Goal: Task Accomplishment & Management: Manage account settings

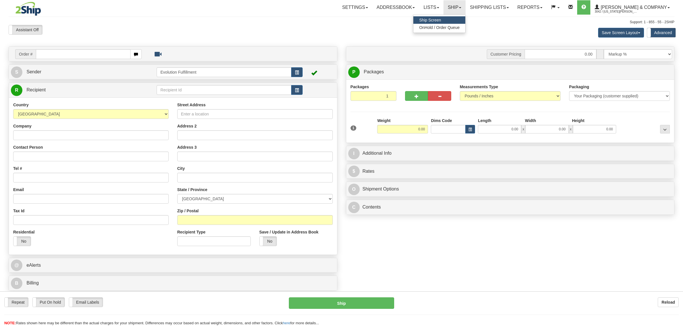
click at [459, 28] on span "OnHold / Order Queue" at bounding box center [439, 27] width 40 height 5
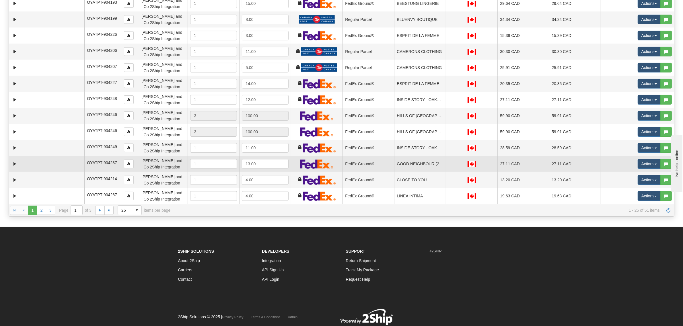
scroll to position [108, 0]
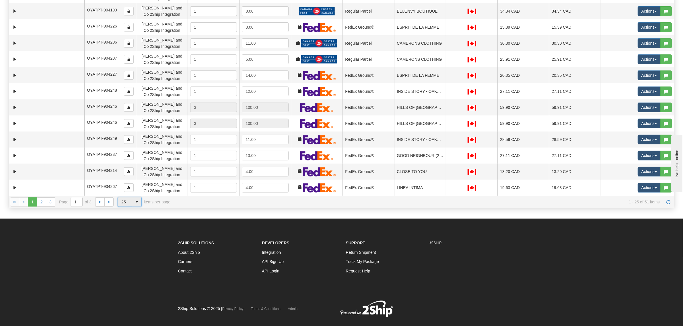
click at [137, 205] on span "select" at bounding box center [136, 202] width 9 height 9
click at [128, 236] on li "100" at bounding box center [130, 236] width 24 height 8
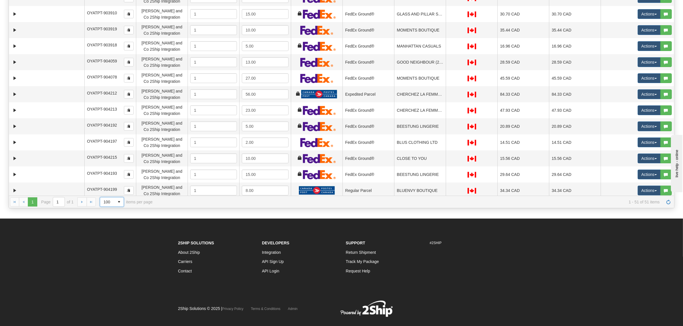
scroll to position [0, 0]
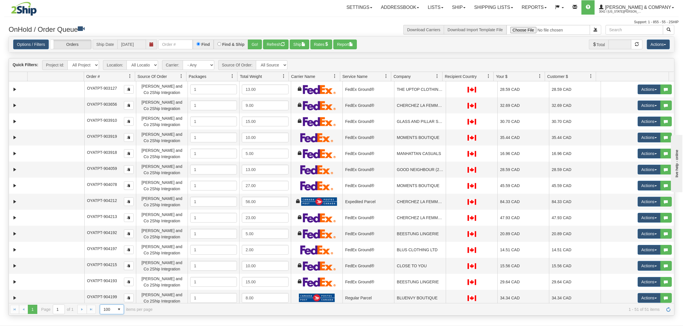
drag, startPoint x: 688, startPoint y: 272, endPoint x: 34, endPoint y: 2, distance: 707.3
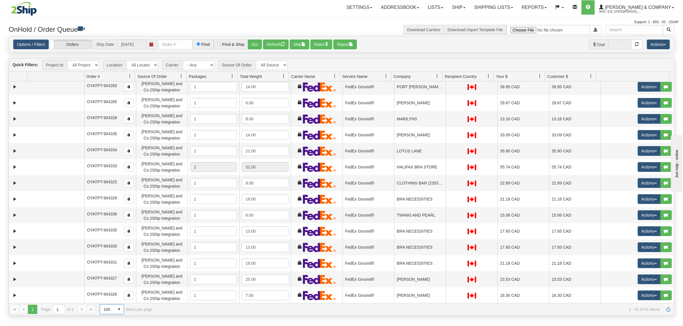
click at [436, 73] on link at bounding box center [437, 76] width 10 height 10
click at [441, 90] on span at bounding box center [439, 89] width 5 height 5
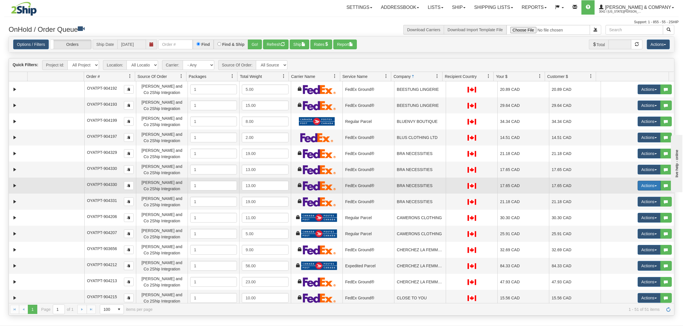
click at [641, 187] on button "Actions" at bounding box center [648, 186] width 23 height 10
click at [620, 225] on span "Delete" at bounding box center [627, 226] width 15 height 5
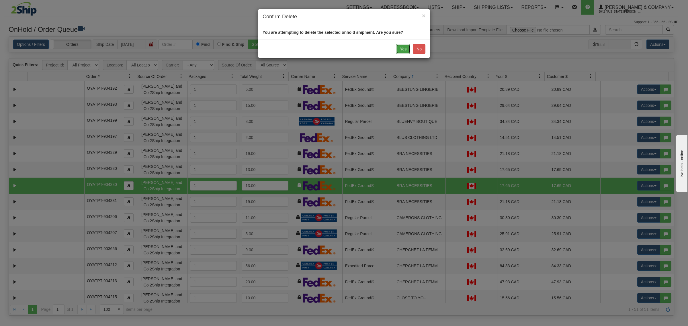
click at [399, 50] on button "Yes" at bounding box center [403, 49] width 14 height 10
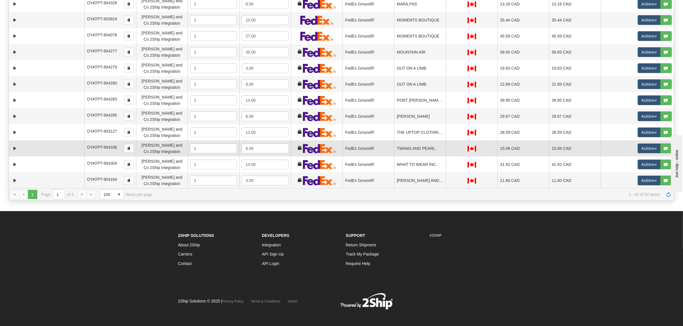
scroll to position [119, 0]
